Goal: Task Accomplishment & Management: Manage account settings

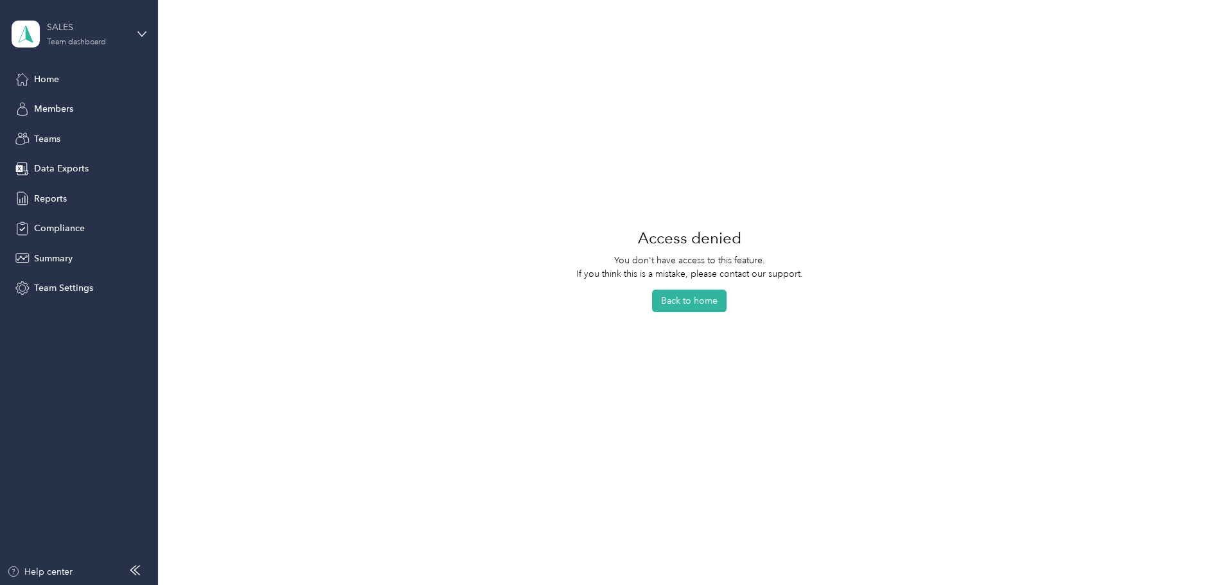
click at [78, 29] on div "SALES" at bounding box center [87, 27] width 80 height 13
click at [84, 129] on div "Personal dashboard" at bounding box center [63, 134] width 81 height 13
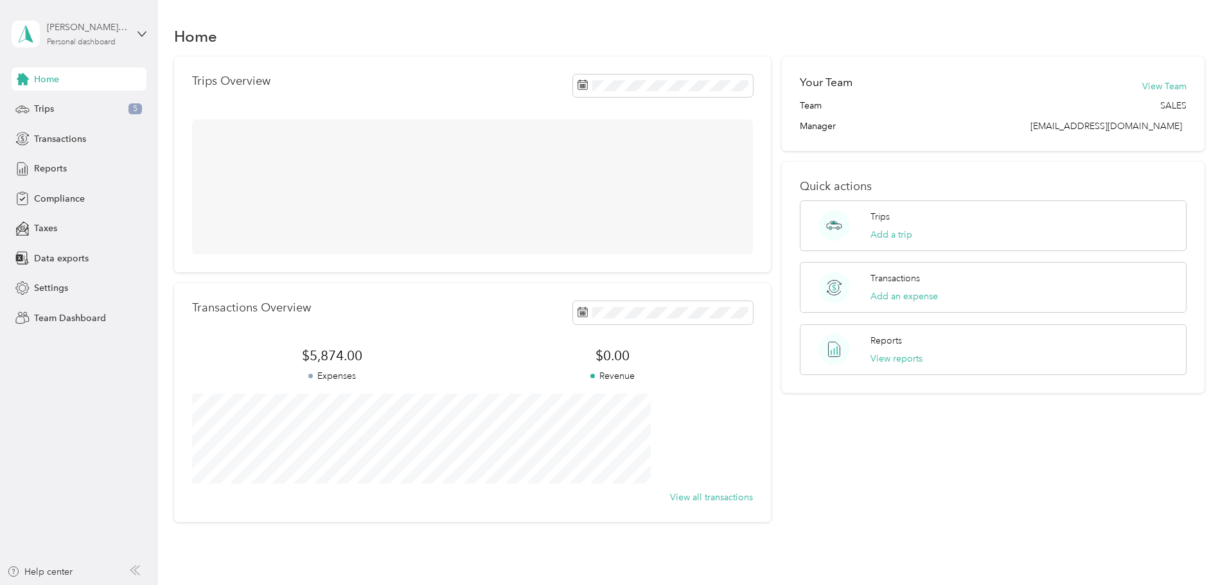
click at [75, 28] on div "[PERSON_NAME] [PERSON_NAME]" at bounding box center [87, 27] width 80 height 13
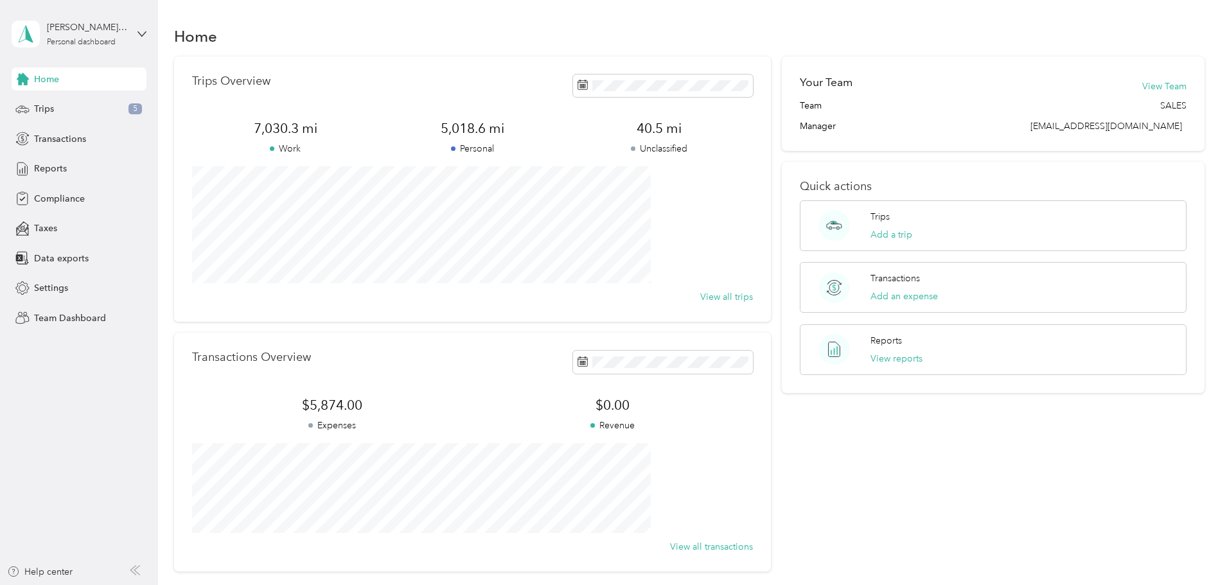
click at [93, 107] on div "Team dashboard" at bounding box center [147, 104] width 253 height 22
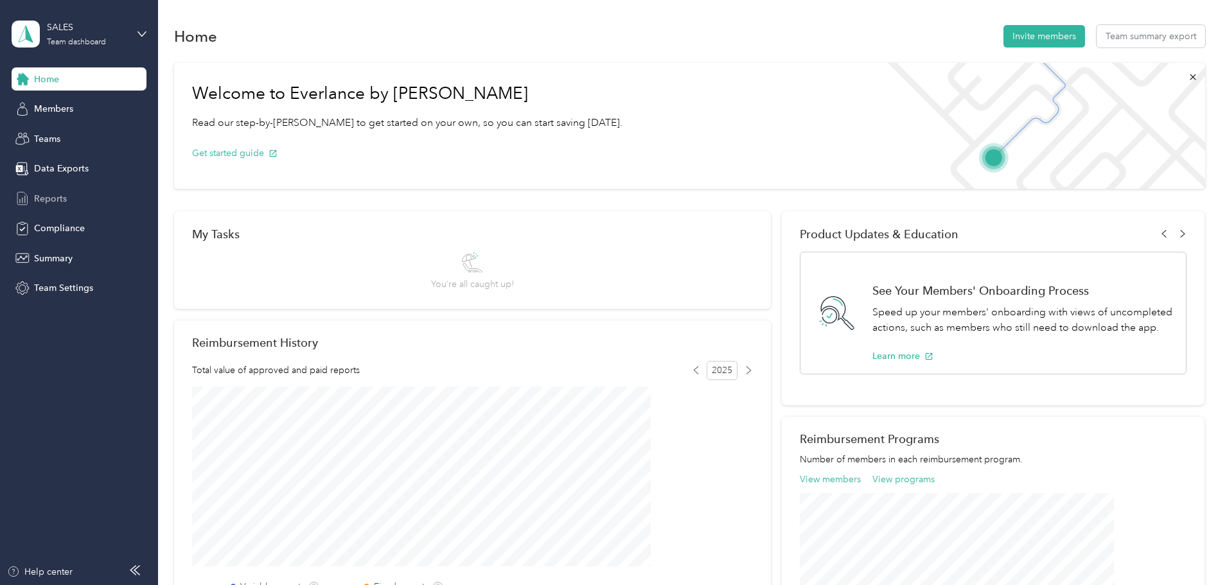
click at [53, 200] on span "Reports" at bounding box center [50, 198] width 33 height 13
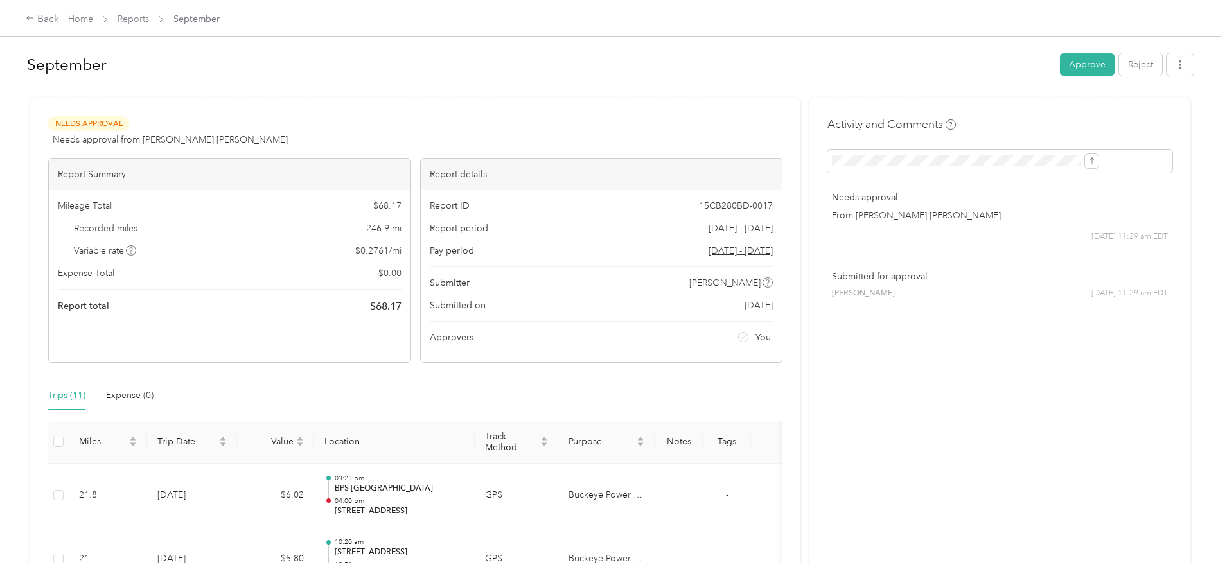
click at [1060, 59] on button "Approve" at bounding box center [1087, 64] width 55 height 22
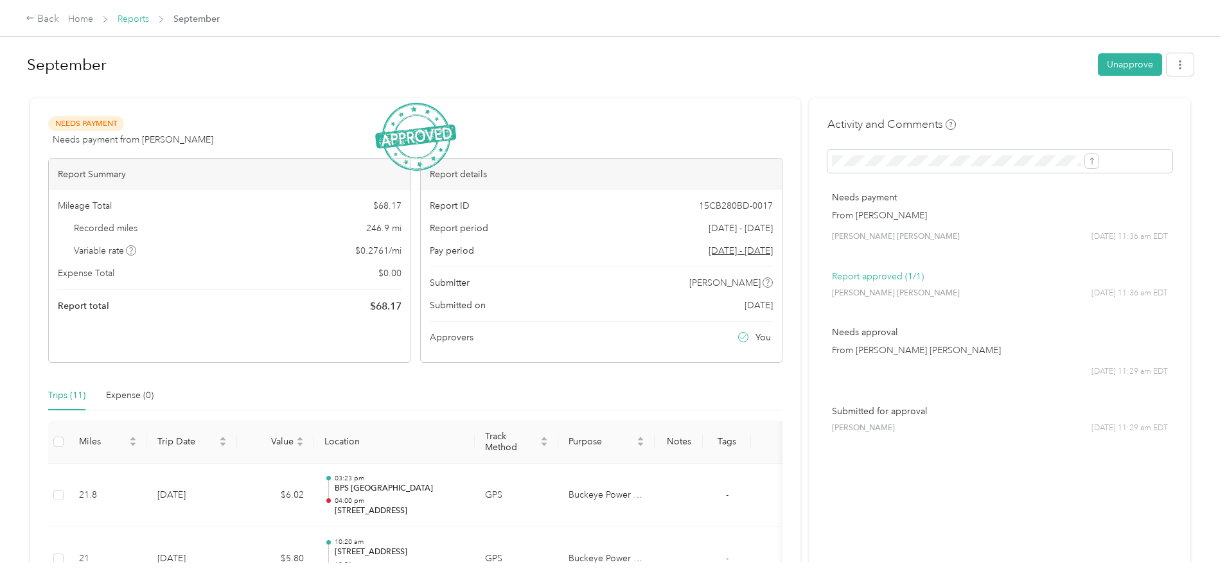
click at [149, 18] on link "Reports" at bounding box center [133, 18] width 31 height 11
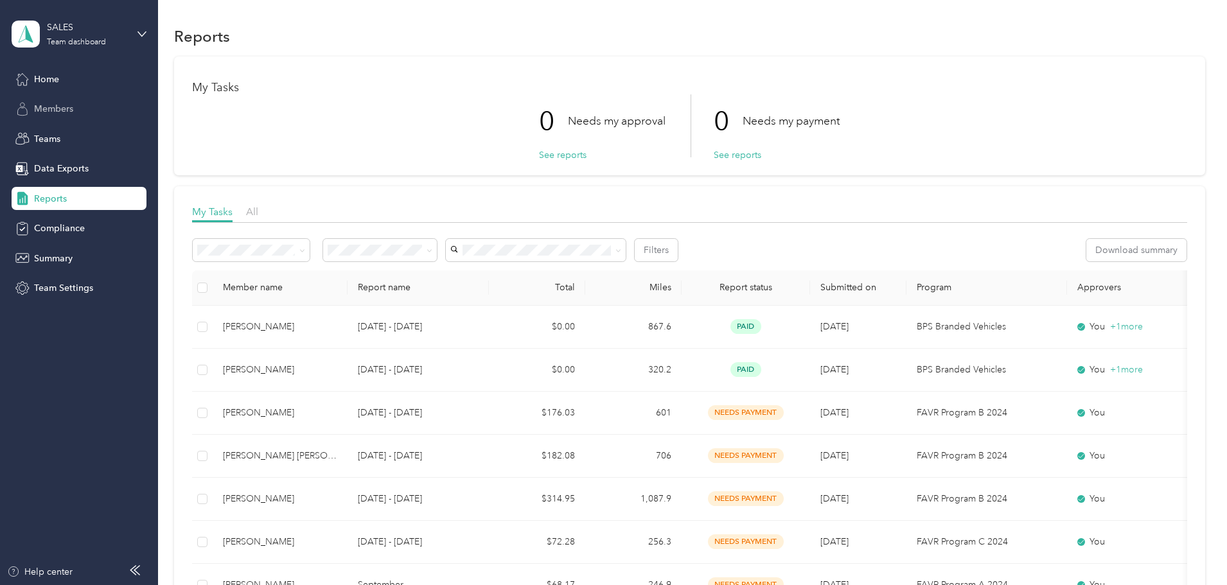
click at [54, 110] on span "Members" at bounding box center [53, 108] width 39 height 13
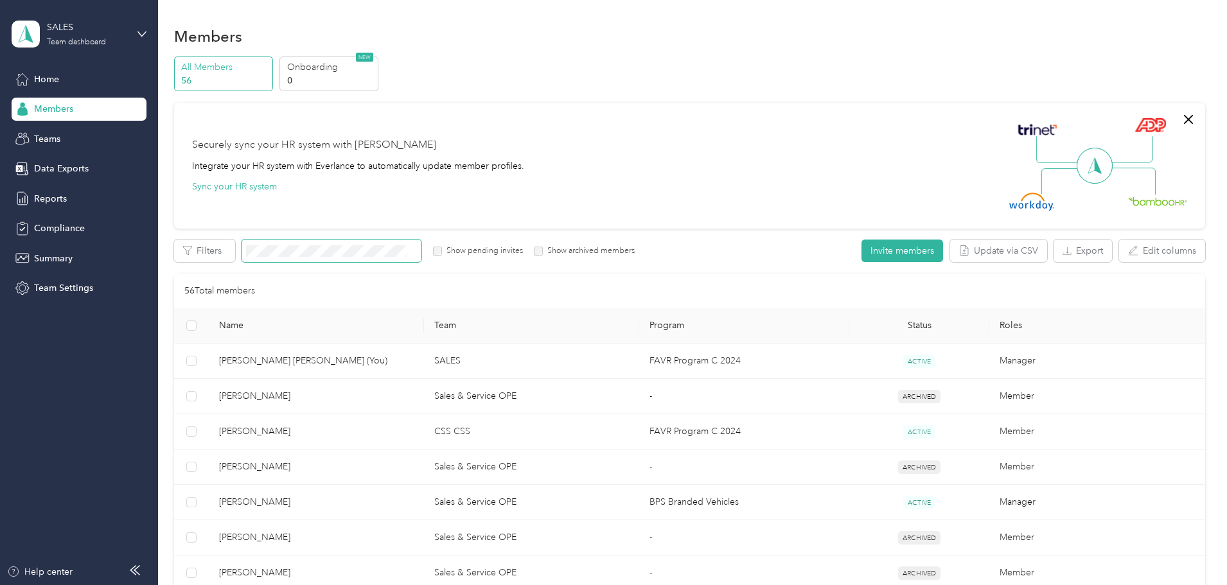
click at [387, 245] on span at bounding box center [332, 251] width 180 height 22
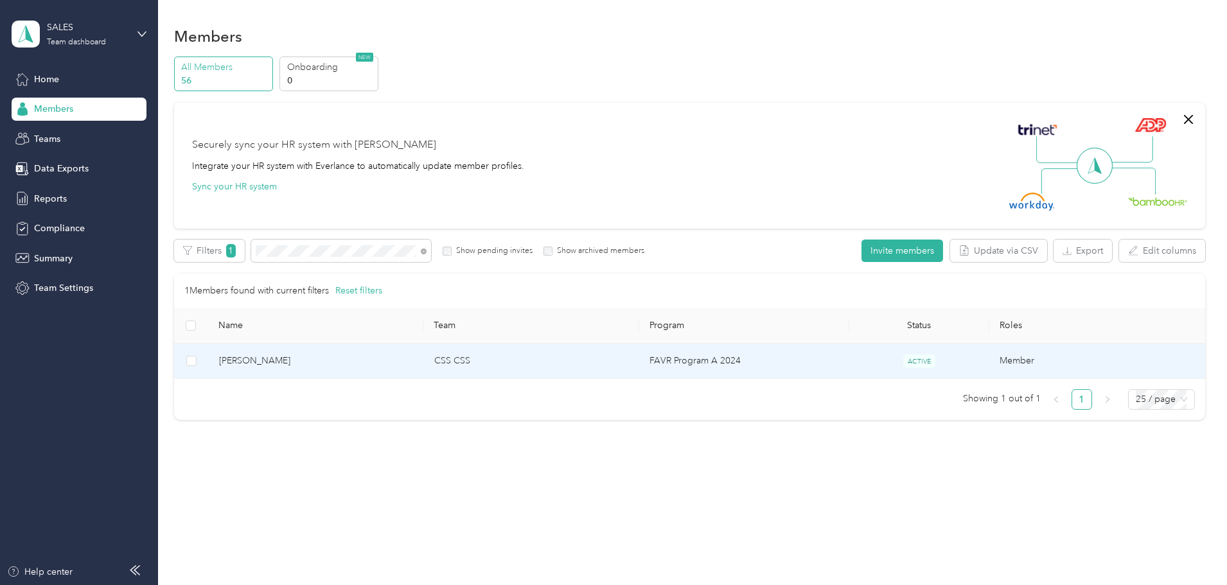
click at [709, 359] on td "FAVR Program A 2024" at bounding box center [744, 361] width 210 height 35
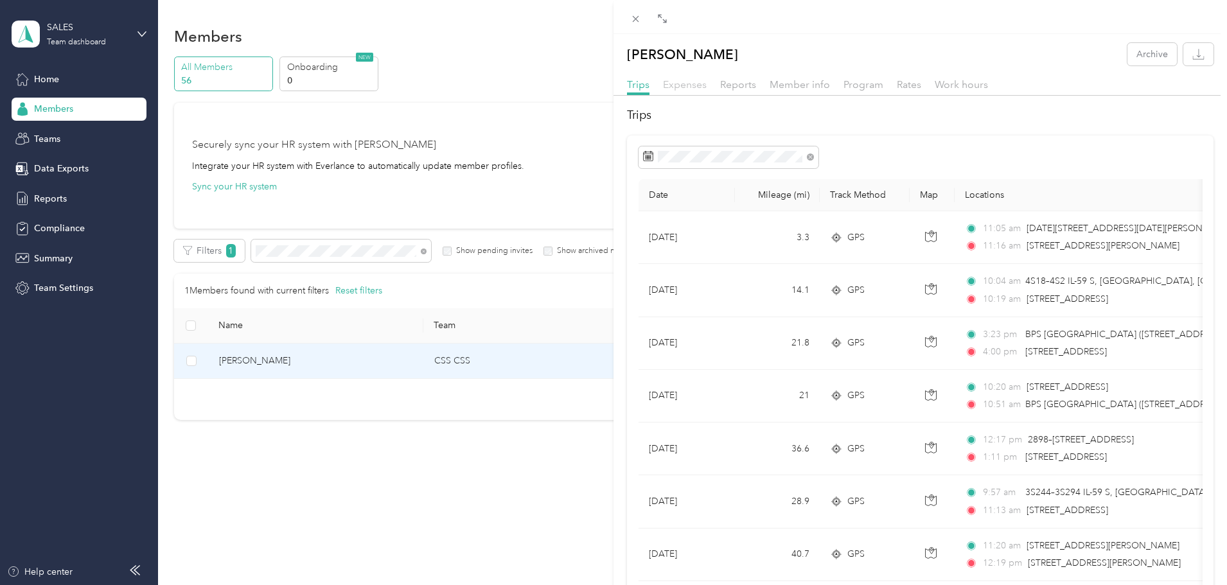
click at [684, 85] on span "Expenses" at bounding box center [685, 84] width 44 height 12
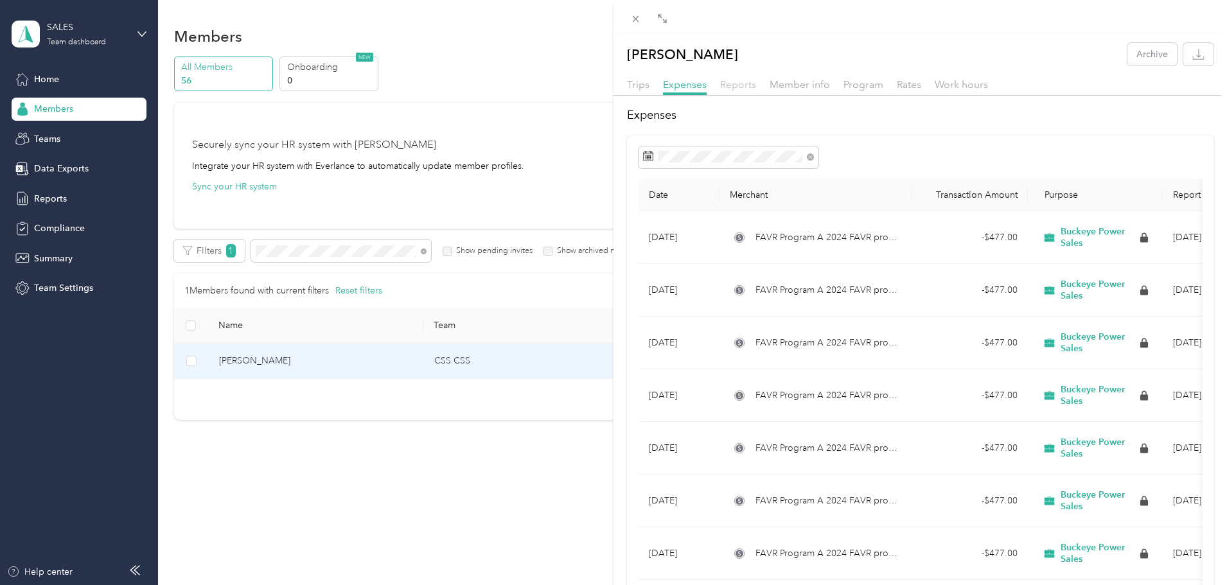
click at [740, 83] on span "Reports" at bounding box center [738, 84] width 36 height 12
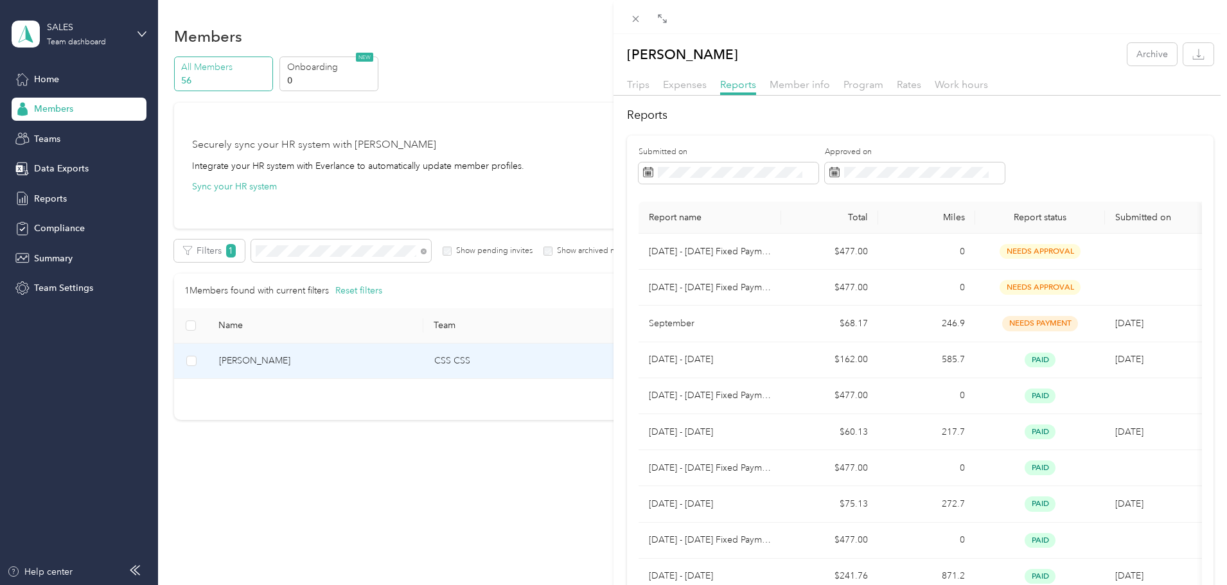
drag, startPoint x: 386, startPoint y: 246, endPoint x: 384, endPoint y: 254, distance: 7.8
click at [384, 247] on div "Jesse R Alejandro Archive Trips Expenses Reports Member info Program Rates Work…" at bounding box center [613, 292] width 1227 height 585
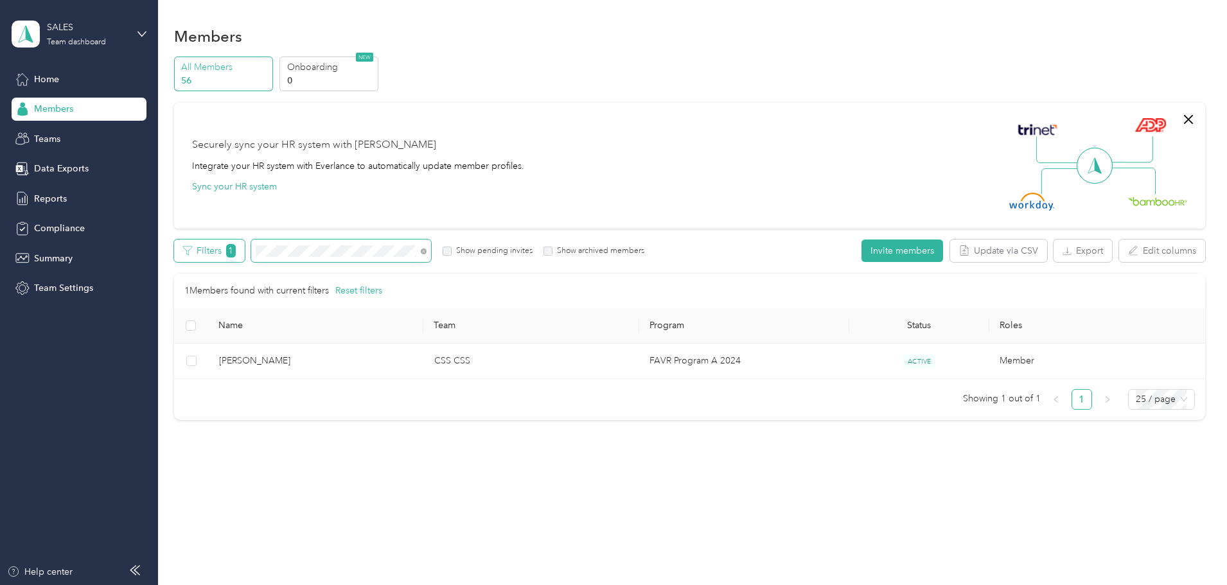
click at [276, 255] on div "Filters 1 Show pending invites Show archived members" at bounding box center [409, 251] width 471 height 22
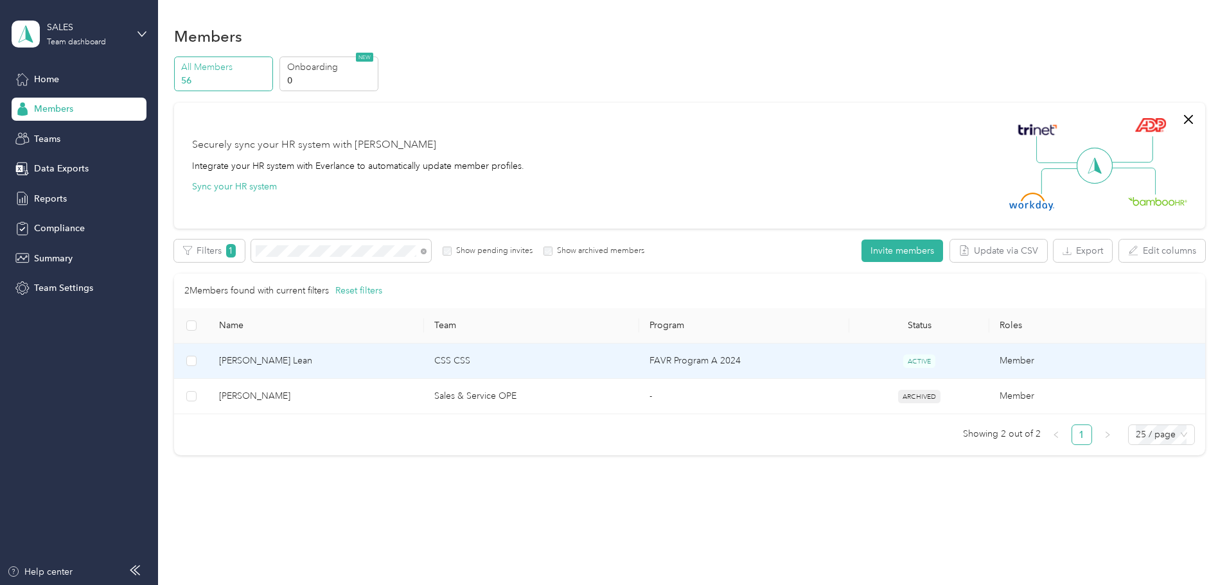
click at [339, 367] on span "Ryan M. Lean" at bounding box center [316, 361] width 195 height 14
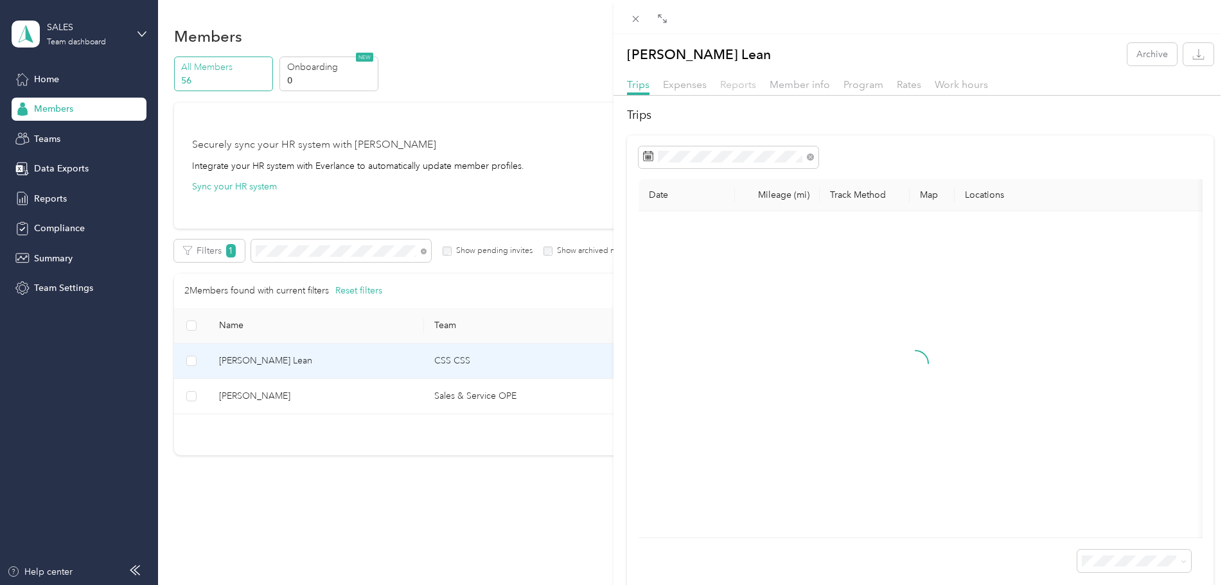
click at [740, 85] on span "Reports" at bounding box center [738, 84] width 36 height 12
